Goal: Transaction & Acquisition: Purchase product/service

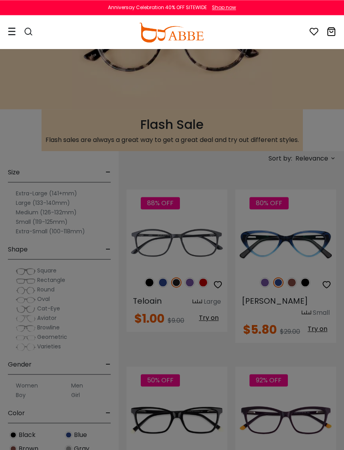
scroll to position [78, 0]
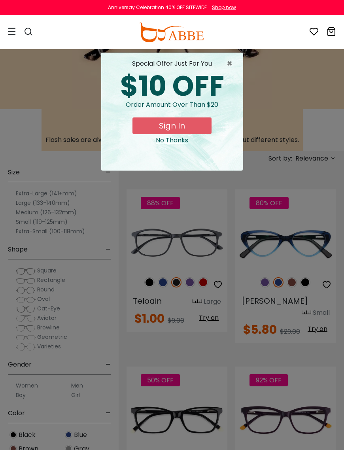
click at [175, 126] on button "Sign In" at bounding box center [171, 125] width 79 height 17
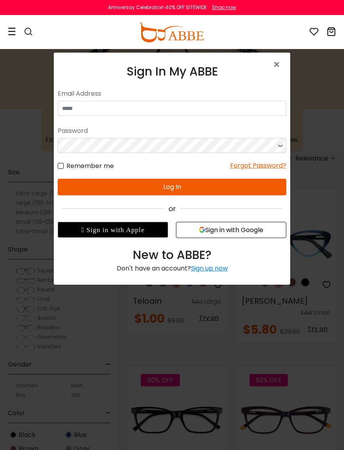
click at [221, 268] on div "Sign up now" at bounding box center [209, 268] width 37 height 9
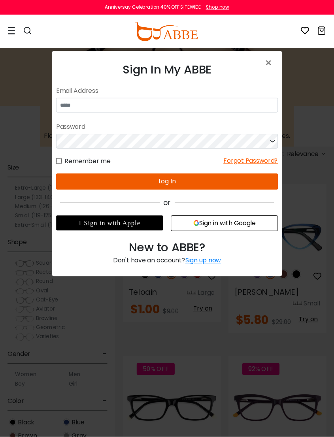
scroll to position [1, 0]
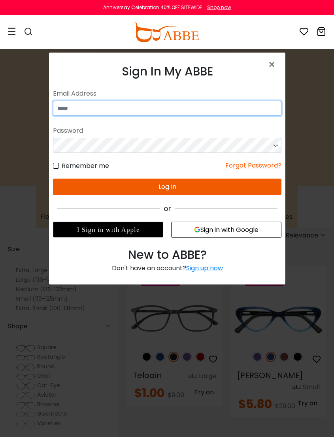
click at [100, 110] on input "email" at bounding box center [167, 108] width 229 height 15
type input "**********"
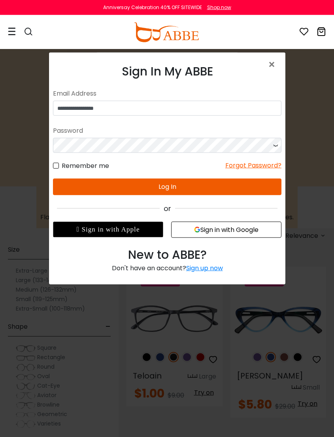
click at [165, 188] on button "Log In" at bounding box center [167, 186] width 229 height 17
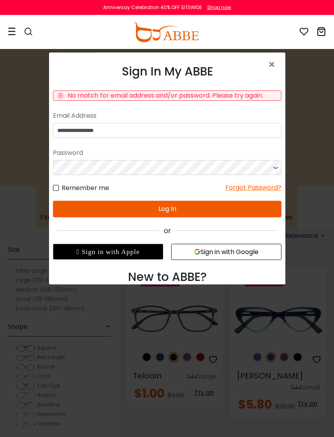
scroll to position [1, 0]
click at [260, 190] on div "Forgot Password?" at bounding box center [253, 188] width 56 height 10
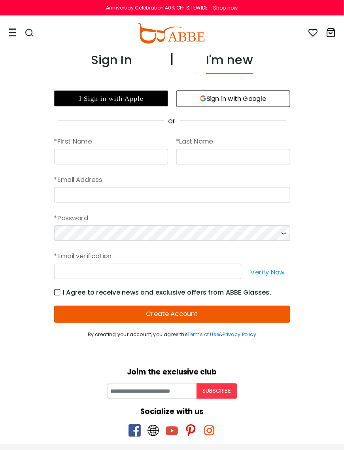
scroll to position [1, 0]
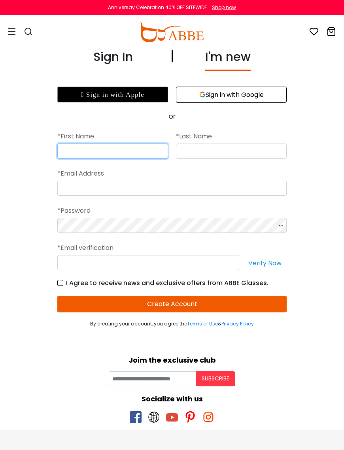
click at [109, 149] on input "text" at bounding box center [112, 151] width 111 height 15
type input "*****"
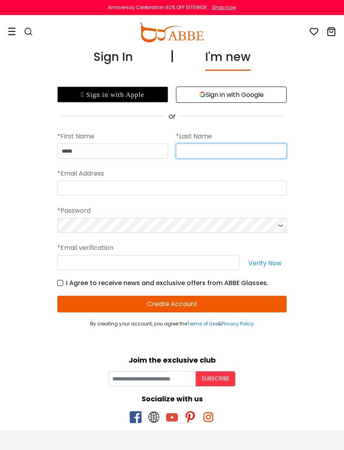
type input "********"
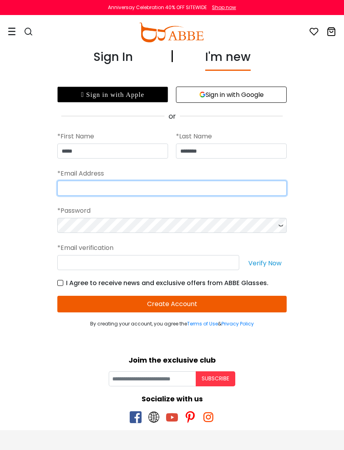
type input "**********"
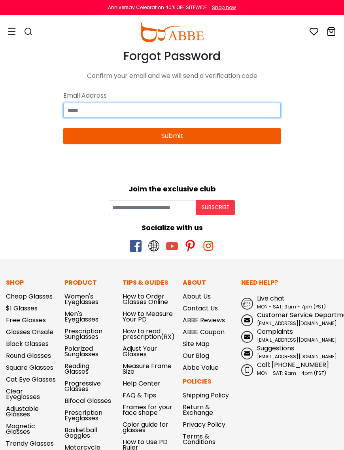
click at [145, 108] on input "email" at bounding box center [171, 110] width 217 height 15
type input "**********"
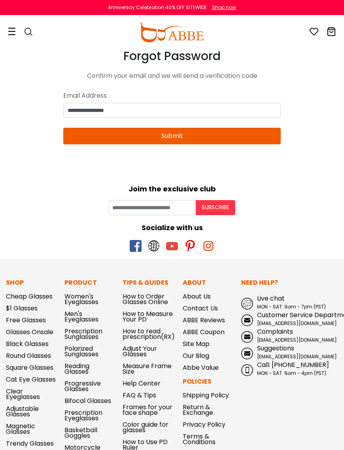
click at [172, 136] on button "Submit" at bounding box center [171, 136] width 217 height 17
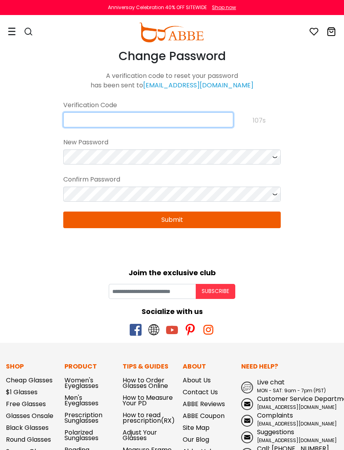
click at [81, 119] on input "text" at bounding box center [148, 119] width 170 height 15
type input "**********"
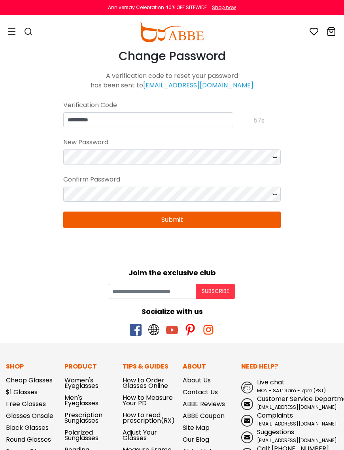
click at [170, 222] on button "Submit" at bounding box center [171, 220] width 217 height 17
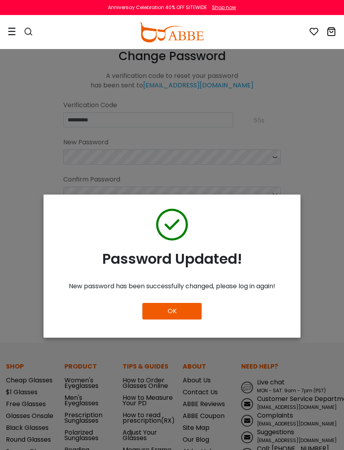
click at [174, 318] on button "OK" at bounding box center [171, 311] width 59 height 17
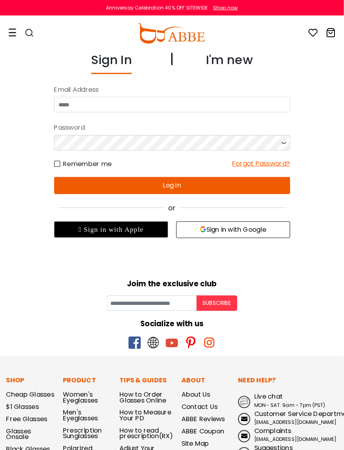
scroll to position [1, 0]
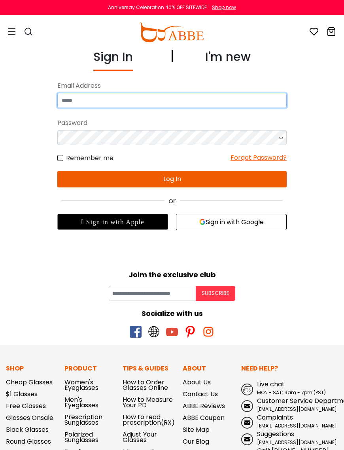
click at [110, 102] on input "email" at bounding box center [171, 100] width 229 height 15
type input "**********"
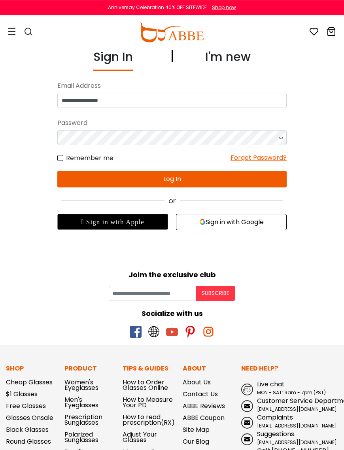
click at [170, 175] on button "Log In" at bounding box center [171, 179] width 229 height 17
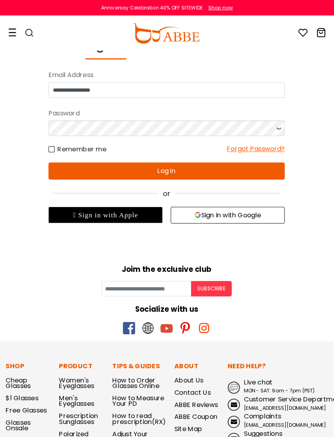
scroll to position [15, 0]
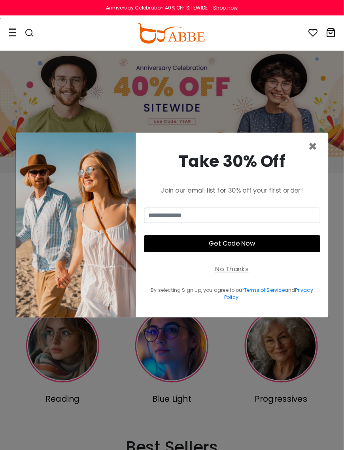
scroll to position [2, 0]
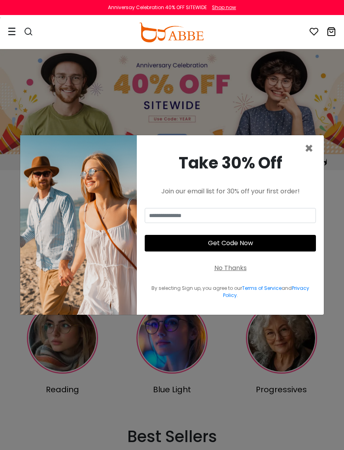
click at [310, 155] on span "×" at bounding box center [308, 148] width 9 height 20
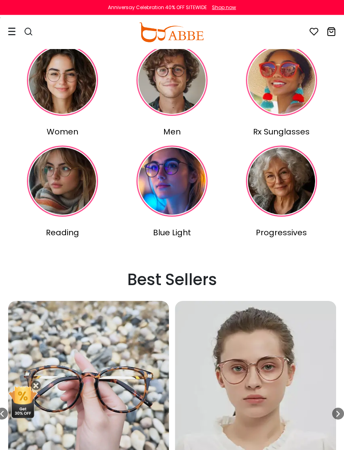
scroll to position [0, 0]
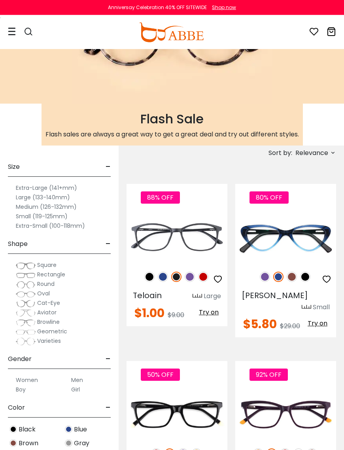
scroll to position [84, 0]
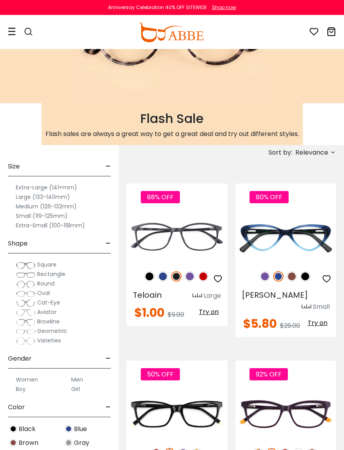
click at [207, 277] on img at bounding box center [203, 276] width 10 height 10
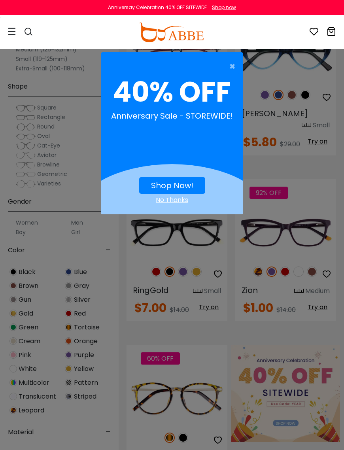
scroll to position [266, 0]
click at [232, 71] on span "×" at bounding box center [234, 67] width 10 height 16
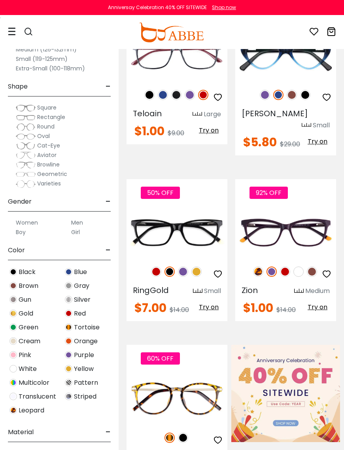
click at [0, 0] on img at bounding box center [0, 0] width 0 height 0
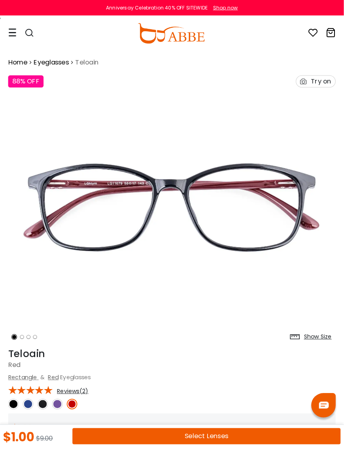
scroll to position [2, 0]
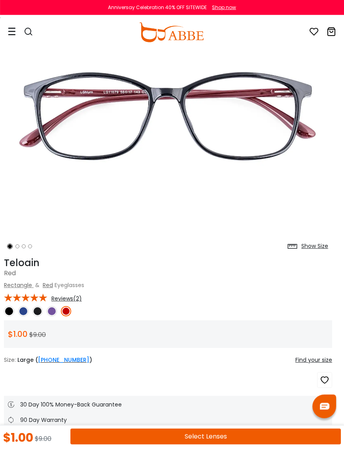
click at [321, 248] on div "Show Size" at bounding box center [314, 246] width 27 height 8
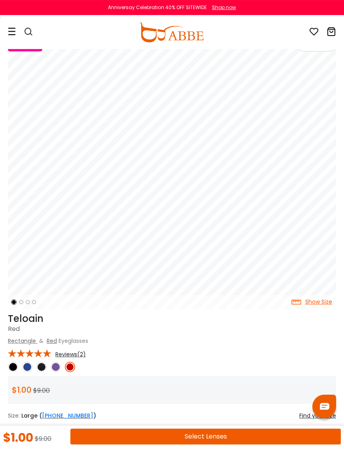
scroll to position [34, 0]
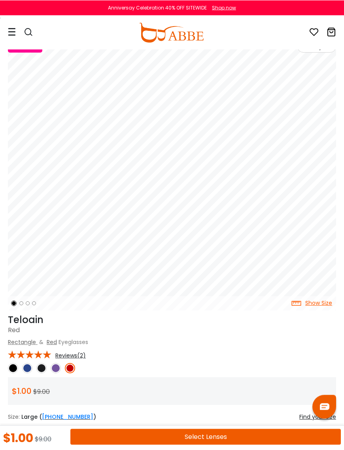
click at [28, 367] on img at bounding box center [27, 368] width 10 height 10
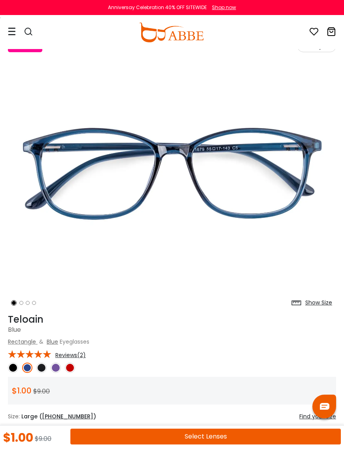
click at [208, 436] on button "Select Lenses" at bounding box center [205, 437] width 270 height 16
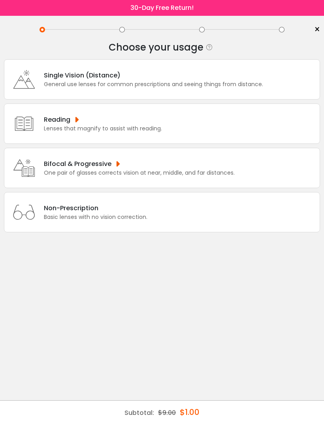
click at [147, 177] on div "One pair of glasses corrects vision at near, middle, and far distances." at bounding box center [139, 173] width 191 height 8
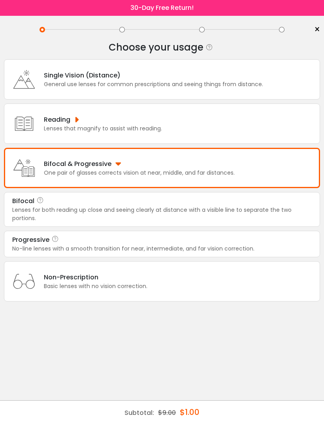
click at [267, 218] on div "Lenses for both reading up close and seeing clearly at distance with a visible …" at bounding box center [162, 214] width 300 height 17
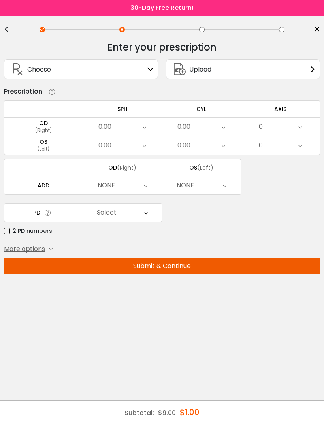
click at [145, 129] on icon at bounding box center [145, 127] width 4 height 18
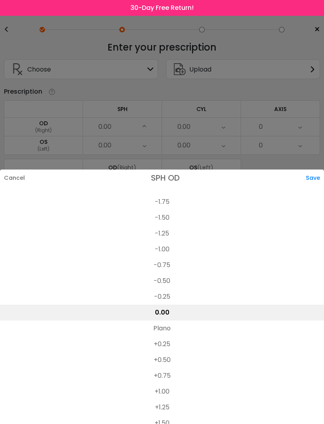
click at [170, 242] on li "-1.00" at bounding box center [162, 250] width 324 height 16
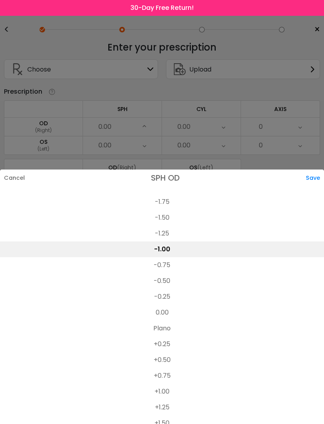
click at [315, 170] on div "Save" at bounding box center [315, 178] width 18 height 17
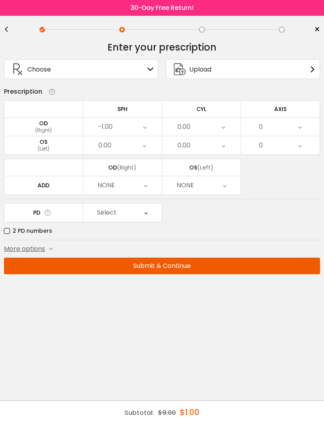
click at [147, 146] on div "0.00" at bounding box center [122, 145] width 79 height 18
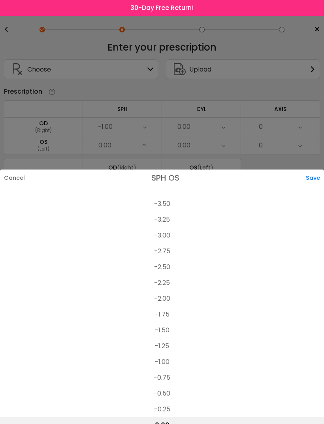
scroll to position [1041, 0]
click at [168, 259] on li "-2.50" at bounding box center [162, 267] width 324 height 16
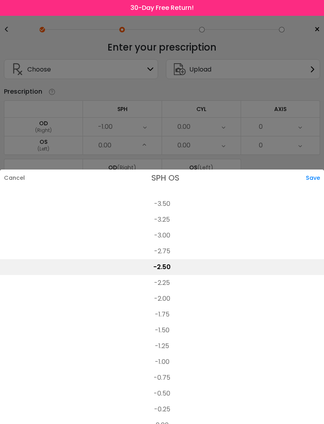
click at [317, 170] on div "Save" at bounding box center [315, 178] width 18 height 17
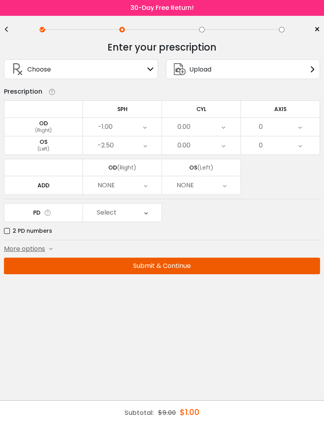
click at [227, 148] on div "0.00" at bounding box center [201, 145] width 79 height 18
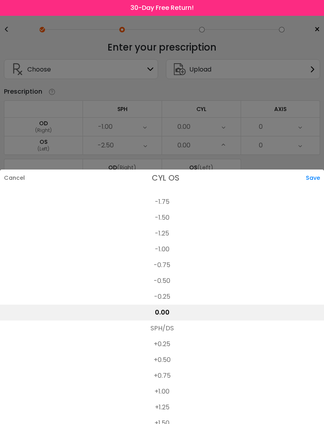
click at [222, 384] on li "+1.00" at bounding box center [162, 392] width 324 height 16
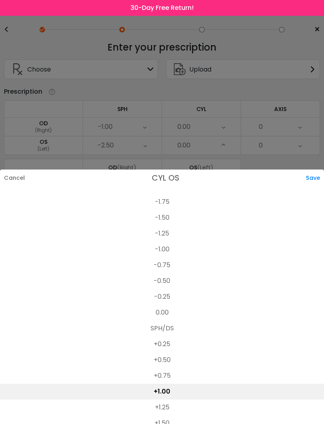
click at [316, 170] on div "Save" at bounding box center [315, 178] width 18 height 17
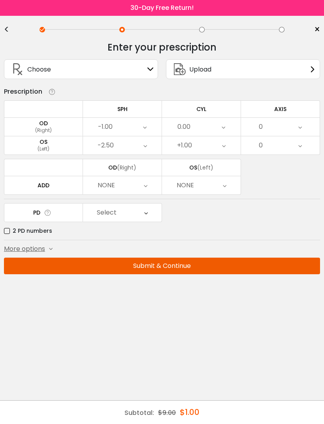
click at [308, 149] on div "0" at bounding box center [280, 145] width 79 height 18
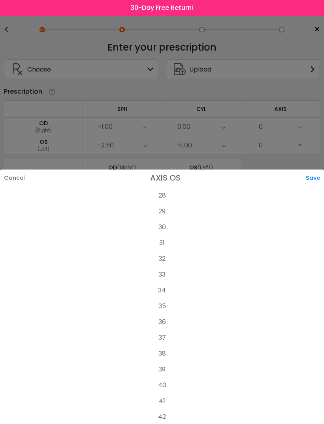
scroll to position [449, 0]
click at [164, 377] on li "40" at bounding box center [162, 385] width 324 height 16
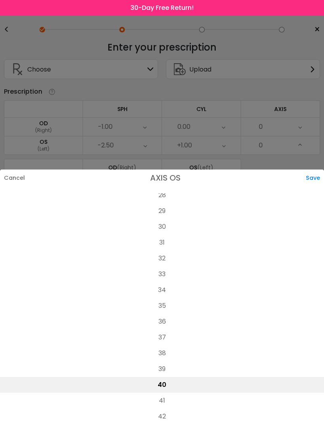
click at [319, 170] on div "Save" at bounding box center [315, 178] width 18 height 17
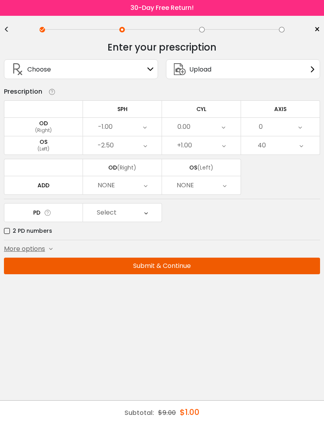
click at [154, 192] on div "NONE" at bounding box center [122, 185] width 79 height 18
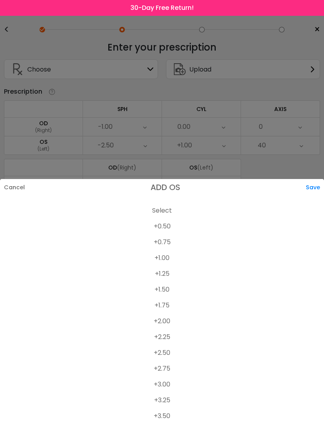
click at [168, 354] on li "+2.50" at bounding box center [162, 353] width 324 height 16
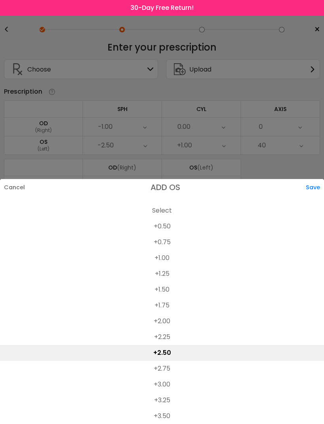
click at [318, 187] on div "Save" at bounding box center [315, 187] width 18 height 17
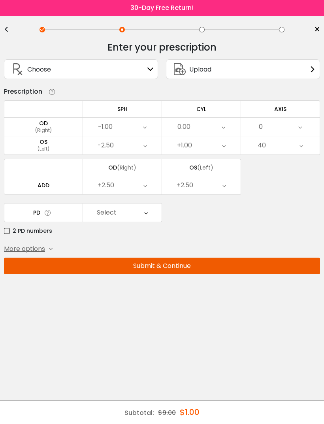
click at [152, 215] on div "Select" at bounding box center [122, 213] width 79 height 18
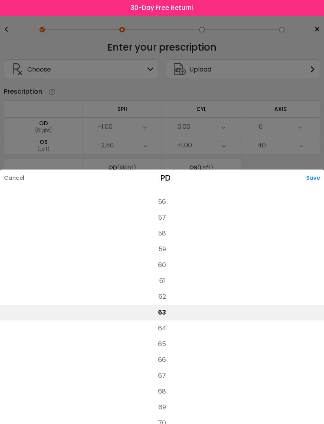
click at [164, 321] on li "64" at bounding box center [162, 329] width 324 height 16
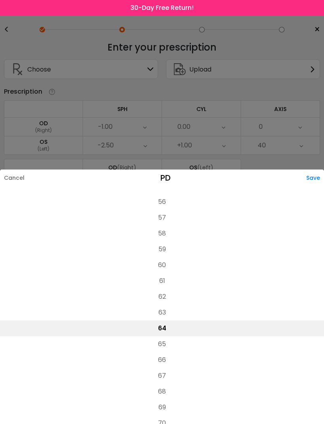
click at [319, 170] on div "Save" at bounding box center [315, 178] width 18 height 17
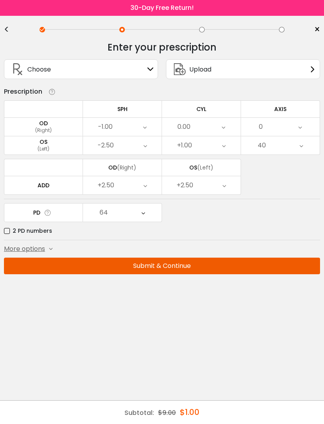
click at [168, 270] on button "Submit & Continue" at bounding box center [162, 266] width 316 height 17
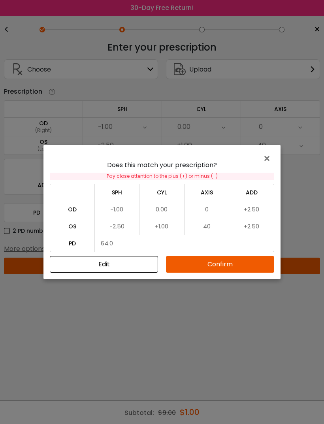
click at [220, 268] on button "Confirm" at bounding box center [220, 264] width 108 height 17
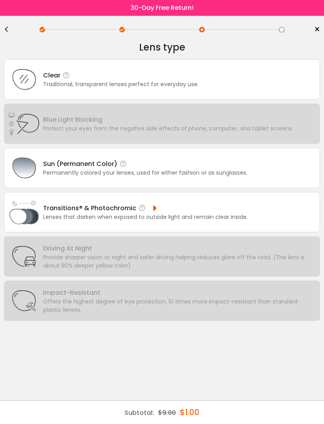
click at [188, 88] on div "Traditional, transparent lenses perfect for everyday use." at bounding box center [121, 84] width 156 height 8
